Goal: Find contact information: Obtain details needed to contact an individual or organization

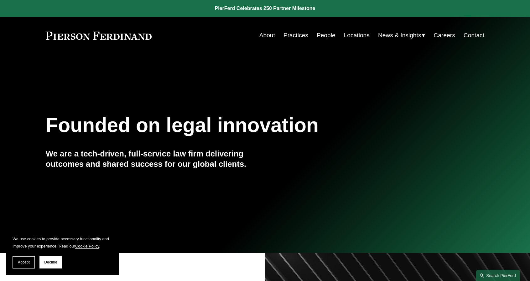
click at [326, 37] on link "People" at bounding box center [326, 35] width 19 height 12
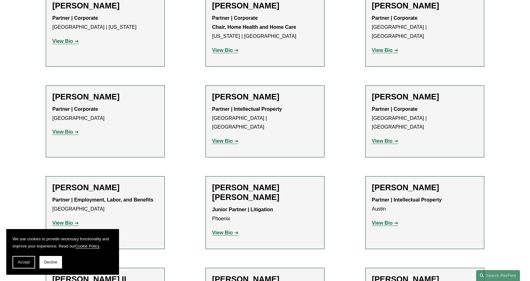
scroll to position [601, 0]
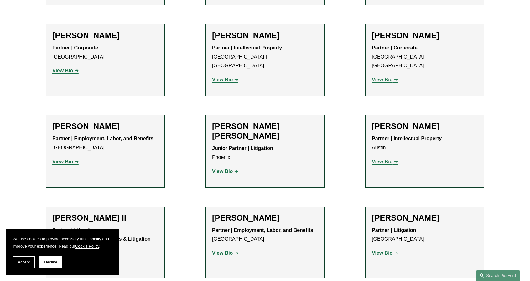
drag, startPoint x: 288, startPoint y: 104, endPoint x: 313, endPoint y: -20, distance: 125.8
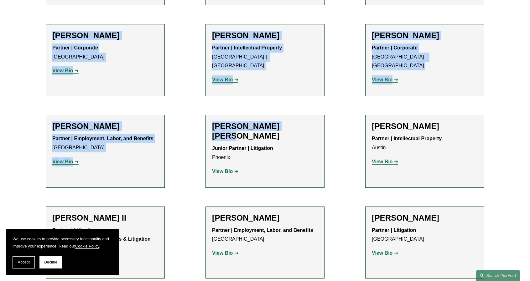
scroll to position [577, 0]
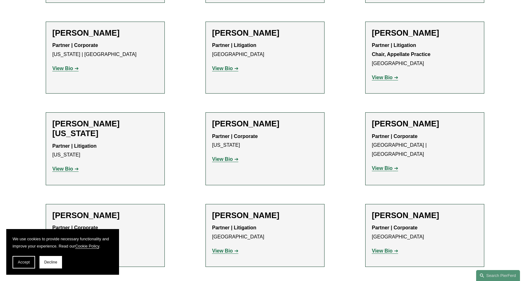
scroll to position [7787, 0]
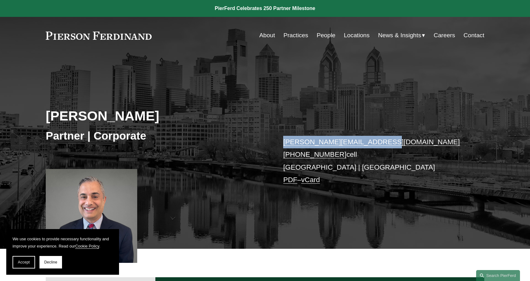
drag, startPoint x: 374, startPoint y: 143, endPoint x: 282, endPoint y: 143, distance: 92.4
click at [282, 143] on div "[PERSON_NAME] Partner | Corporate [PERSON_NAME][EMAIL_ADDRESS][DOMAIN_NAME] [PH…" at bounding box center [265, 159] width 530 height 179
copy link "[PERSON_NAME][EMAIL_ADDRESS][DOMAIN_NAME]"
